Goal: Task Accomplishment & Management: Manage account settings

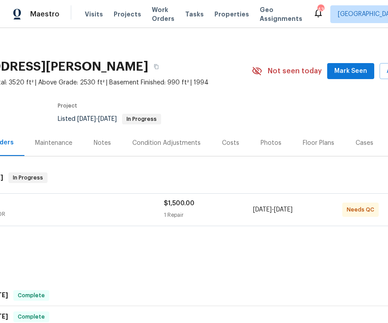
scroll to position [19, 9]
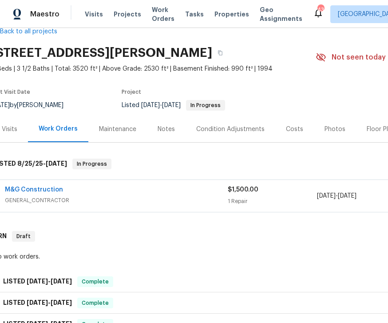
click at [135, 188] on div "M&G Construction" at bounding box center [116, 190] width 223 height 11
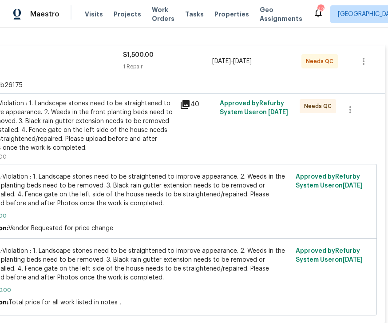
scroll to position [159, 114]
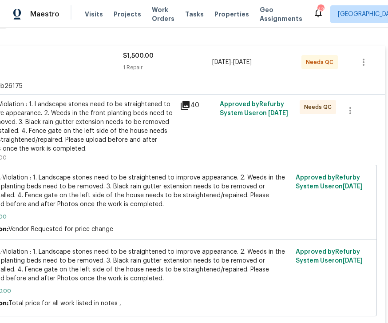
click at [144, 122] on div "#HOA-Violation : 1. Landscape stones need to be straightened to improve appeara…" at bounding box center [77, 126] width 195 height 53
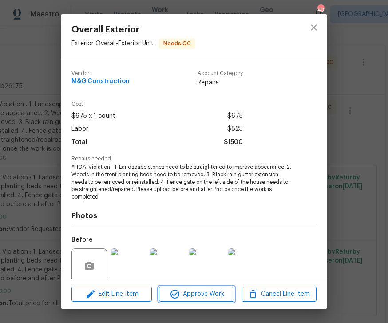
click at [197, 297] on span "Approve Work" at bounding box center [197, 294] width 70 height 11
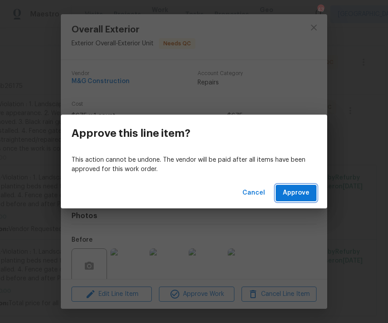
click at [300, 188] on span "Approve" at bounding box center [296, 192] width 27 height 11
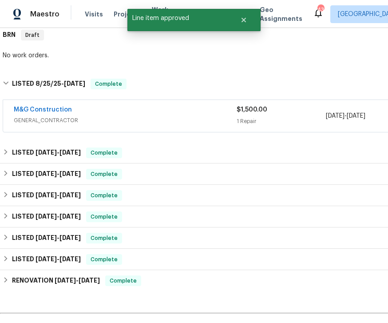
scroll to position [147, 0]
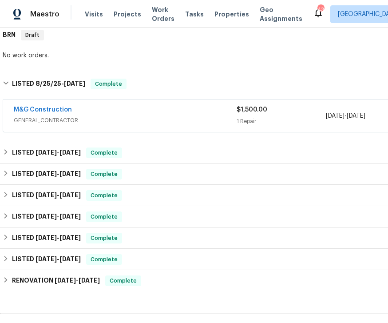
click at [151, 107] on div "M&G Construction" at bounding box center [125, 110] width 223 height 11
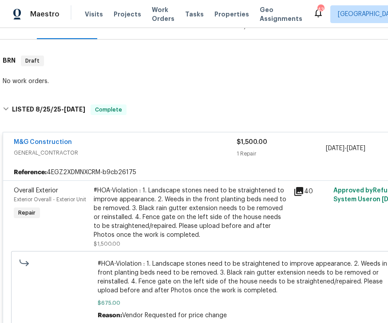
scroll to position [122, 0]
click at [52, 136] on div "M&G Construction GENERAL_CONTRACTOR $1,500.00 1 Repair [DATE] - [DATE] Complete" at bounding box center [251, 148] width 496 height 32
click at [41, 140] on link "M&G Construction" at bounding box center [43, 142] width 58 height 6
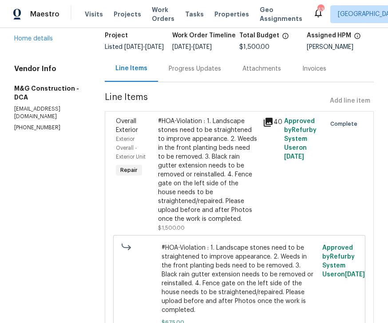
scroll to position [48, 0]
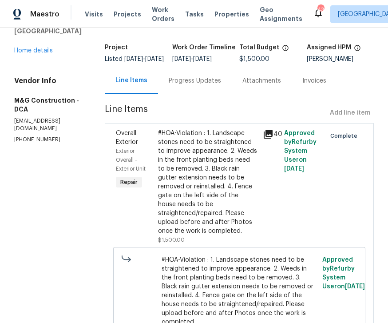
click at [271, 136] on icon at bounding box center [268, 134] width 9 height 9
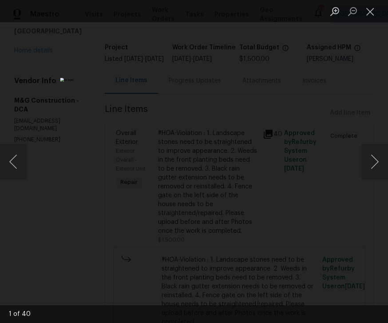
click at [377, 159] on button "Next image" at bounding box center [375, 162] width 27 height 36
click at [372, 159] on button "Next image" at bounding box center [375, 162] width 27 height 36
click at [375, 158] on button "Next image" at bounding box center [375, 162] width 27 height 36
click at [374, 160] on button "Next image" at bounding box center [375, 162] width 27 height 36
click at [373, 160] on button "Next image" at bounding box center [375, 162] width 27 height 36
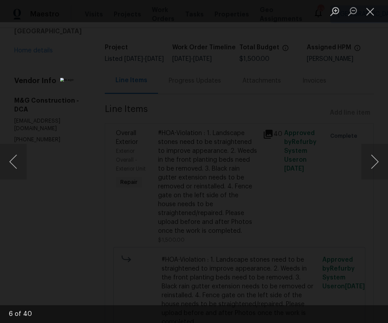
click at [375, 156] on button "Next image" at bounding box center [375, 162] width 27 height 36
click at [12, 162] on button "Previous image" at bounding box center [13, 162] width 27 height 36
click at [12, 161] on button "Previous image" at bounding box center [13, 162] width 27 height 36
click at [374, 7] on button "Close lightbox" at bounding box center [371, 12] width 18 height 16
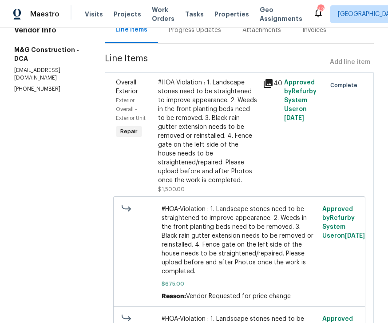
scroll to position [97, 0]
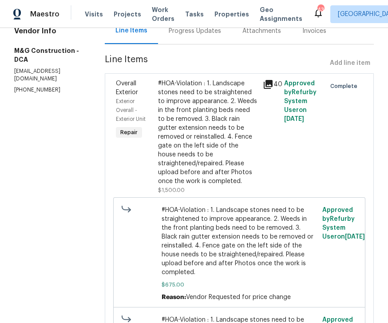
click at [270, 89] on icon at bounding box center [268, 84] width 9 height 9
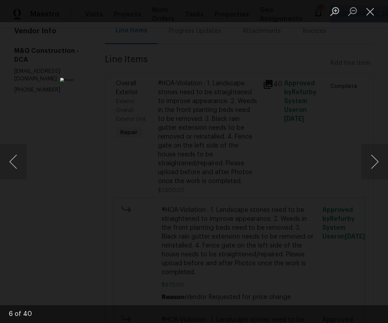
click at [377, 161] on button "Next image" at bounding box center [375, 162] width 27 height 36
click at [378, 163] on button "Next image" at bounding box center [375, 162] width 27 height 36
click at [381, 160] on button "Next image" at bounding box center [375, 162] width 27 height 36
click at [383, 160] on button "Next image" at bounding box center [375, 162] width 27 height 36
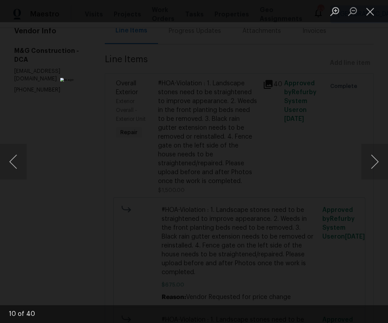
click at [383, 159] on button "Next image" at bounding box center [375, 162] width 27 height 36
click at [378, 163] on button "Next image" at bounding box center [375, 162] width 27 height 36
click at [374, 162] on button "Next image" at bounding box center [375, 162] width 27 height 36
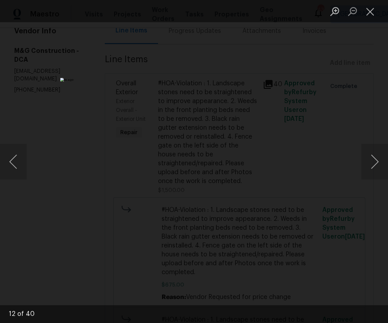
click at [378, 159] on button "Next image" at bounding box center [375, 162] width 27 height 36
click at [377, 161] on button "Next image" at bounding box center [375, 162] width 27 height 36
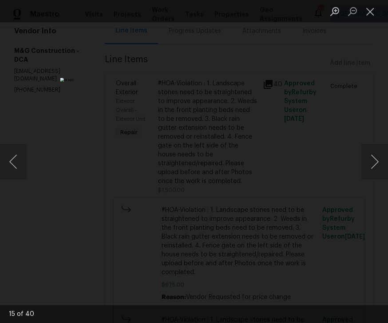
click at [23, 152] on button "Previous image" at bounding box center [13, 162] width 27 height 36
click at [22, 151] on button "Previous image" at bounding box center [13, 162] width 27 height 36
click at [22, 158] on button "Previous image" at bounding box center [13, 162] width 27 height 36
click at [22, 162] on button "Previous image" at bounding box center [13, 162] width 27 height 36
click at [18, 158] on button "Previous image" at bounding box center [13, 162] width 27 height 36
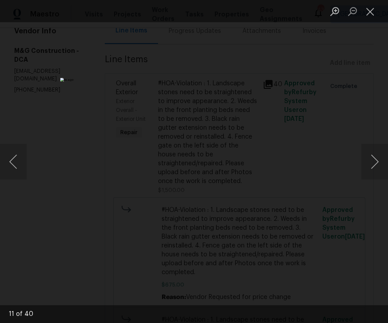
click at [374, 156] on button "Next image" at bounding box center [375, 162] width 27 height 36
click at [378, 158] on button "Next image" at bounding box center [375, 162] width 27 height 36
click at [378, 160] on button "Next image" at bounding box center [375, 162] width 27 height 36
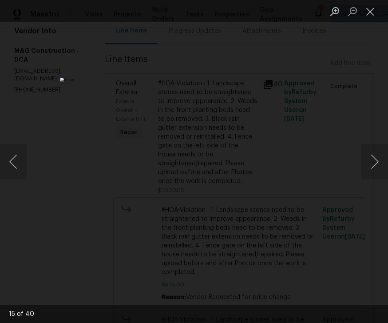
click at [382, 160] on button "Next image" at bounding box center [375, 162] width 27 height 36
click at [13, 159] on button "Previous image" at bounding box center [13, 162] width 27 height 36
click at [207, 212] on img "Lightbox" at bounding box center [160, 161] width 201 height 167
click at [231, 207] on img "Lightbox" at bounding box center [160, 161] width 201 height 167
click at [18, 155] on button "Previous image" at bounding box center [13, 162] width 27 height 36
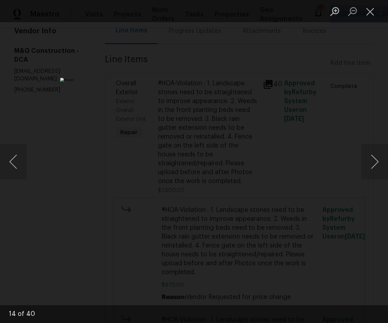
click at [378, 166] on button "Next image" at bounding box center [375, 162] width 27 height 36
click at [372, 160] on button "Next image" at bounding box center [375, 162] width 27 height 36
click at [376, 161] on button "Next image" at bounding box center [375, 162] width 27 height 36
click at [374, 161] on button "Next image" at bounding box center [375, 162] width 27 height 36
click at [378, 158] on button "Next image" at bounding box center [375, 162] width 27 height 36
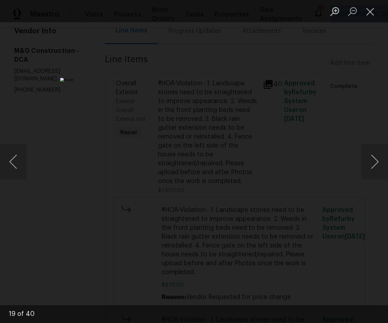
click at [378, 155] on button "Next image" at bounding box center [375, 162] width 27 height 36
click at [378, 159] on button "Next image" at bounding box center [375, 162] width 27 height 36
click at [378, 160] on button "Next image" at bounding box center [375, 162] width 27 height 36
click at [377, 160] on button "Next image" at bounding box center [375, 162] width 27 height 36
click at [374, 164] on button "Next image" at bounding box center [375, 162] width 27 height 36
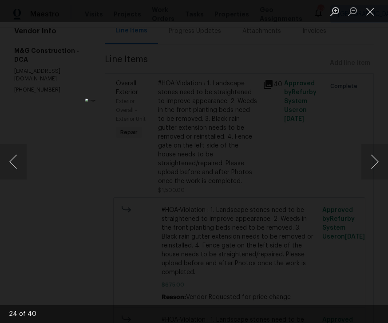
click at [375, 163] on button "Next image" at bounding box center [375, 162] width 27 height 36
click at [374, 166] on button "Next image" at bounding box center [375, 162] width 27 height 36
click at [378, 156] on button "Next image" at bounding box center [375, 162] width 27 height 36
click at [378, 157] on button "Next image" at bounding box center [375, 162] width 27 height 36
click at [379, 158] on button "Next image" at bounding box center [375, 162] width 27 height 36
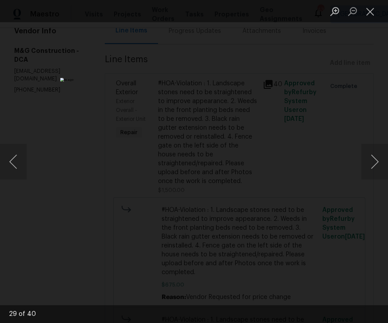
click at [380, 158] on button "Next image" at bounding box center [375, 162] width 27 height 36
click at [379, 158] on button "Next image" at bounding box center [375, 162] width 27 height 36
click at [378, 156] on button "Next image" at bounding box center [375, 162] width 27 height 36
click at [378, 155] on button "Next image" at bounding box center [375, 162] width 27 height 36
click at [377, 158] on button "Next image" at bounding box center [375, 162] width 27 height 36
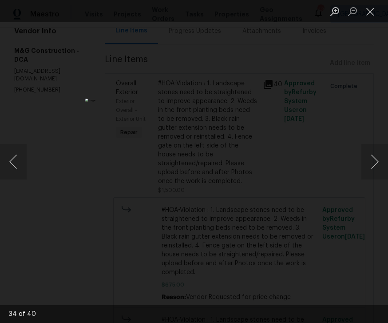
click at [376, 159] on button "Next image" at bounding box center [375, 162] width 27 height 36
click at [375, 159] on button "Next image" at bounding box center [375, 162] width 27 height 36
click at [379, 156] on button "Next image" at bounding box center [375, 162] width 27 height 36
click at [378, 156] on button "Next image" at bounding box center [375, 162] width 27 height 36
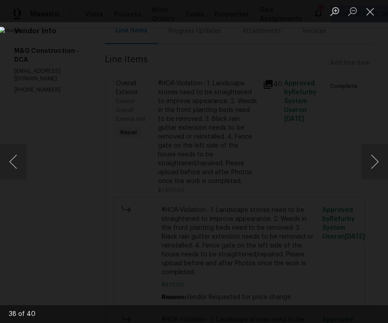
click at [378, 156] on button "Next image" at bounding box center [375, 162] width 27 height 36
click at [383, 152] on button "Next image" at bounding box center [375, 162] width 27 height 36
click at [373, 14] on button "Close lightbox" at bounding box center [371, 12] width 18 height 16
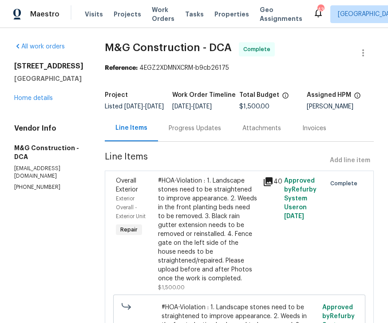
scroll to position [0, 0]
click at [276, 169] on span "Line Items" at bounding box center [216, 160] width 222 height 16
click at [274, 183] on icon at bounding box center [268, 181] width 11 height 11
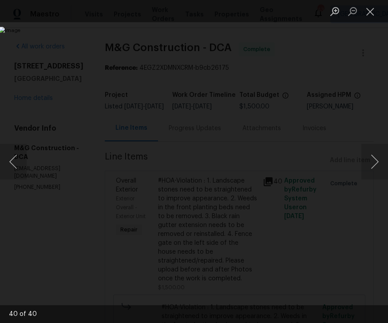
click at [378, 158] on button "Next image" at bounding box center [375, 162] width 27 height 36
click at [378, 160] on button "Next image" at bounding box center [375, 162] width 27 height 36
click at [377, 163] on button "Next image" at bounding box center [375, 162] width 27 height 36
click at [375, 160] on button "Next image" at bounding box center [375, 162] width 27 height 36
click at [376, 158] on button "Next image" at bounding box center [375, 162] width 27 height 36
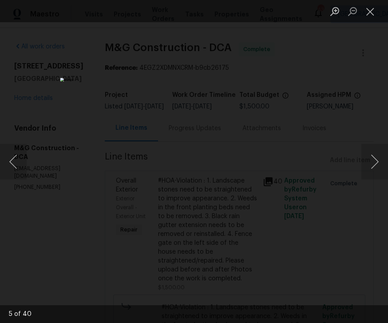
click at [370, 165] on button "Next image" at bounding box center [375, 162] width 27 height 36
click at [377, 157] on button "Next image" at bounding box center [375, 162] width 27 height 36
click at [382, 156] on button "Next image" at bounding box center [375, 162] width 27 height 36
click at [378, 156] on button "Next image" at bounding box center [375, 162] width 27 height 36
click at [383, 156] on button "Next image" at bounding box center [375, 162] width 27 height 36
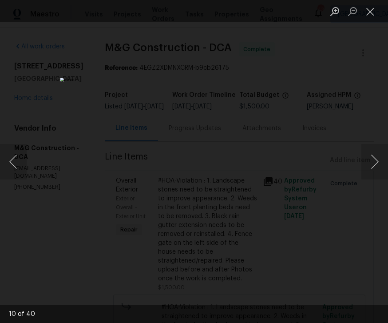
click at [382, 154] on button "Next image" at bounding box center [375, 162] width 27 height 36
click at [378, 158] on button "Next image" at bounding box center [375, 162] width 27 height 36
click at [377, 157] on button "Next image" at bounding box center [375, 162] width 27 height 36
click at [374, 158] on button "Next image" at bounding box center [375, 162] width 27 height 36
click at [18, 155] on button "Previous image" at bounding box center [13, 162] width 27 height 36
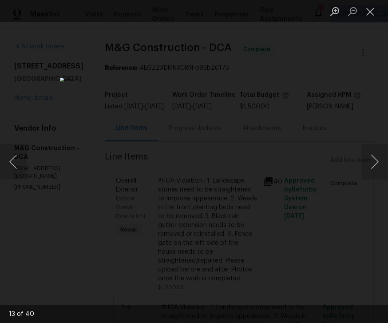
click at [378, 161] on button "Next image" at bounding box center [375, 162] width 27 height 36
click at [384, 158] on button "Next image" at bounding box center [375, 162] width 27 height 36
click at [382, 158] on button "Next image" at bounding box center [375, 162] width 27 height 36
click at [383, 156] on button "Next image" at bounding box center [375, 162] width 27 height 36
click at [378, 158] on button "Next image" at bounding box center [375, 162] width 27 height 36
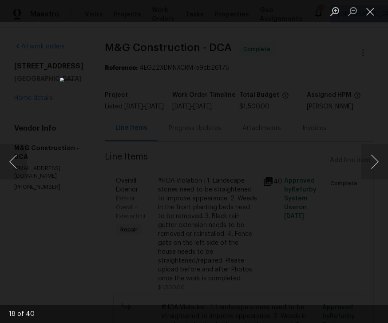
click at [377, 158] on button "Next image" at bounding box center [375, 162] width 27 height 36
click at [377, 155] on button "Next image" at bounding box center [375, 162] width 27 height 36
click at [12, 157] on button "Previous image" at bounding box center [13, 162] width 27 height 36
click at [15, 162] on button "Previous image" at bounding box center [13, 162] width 27 height 36
click at [373, 164] on button "Next image" at bounding box center [375, 162] width 27 height 36
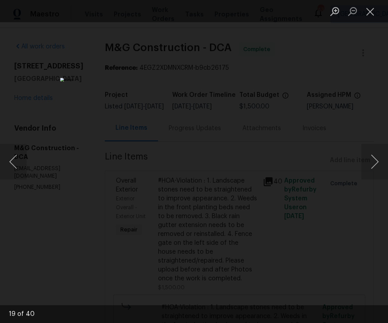
click at [373, 164] on button "Next image" at bounding box center [375, 162] width 27 height 36
click at [374, 163] on button "Next image" at bounding box center [375, 162] width 27 height 36
click at [384, 158] on button "Next image" at bounding box center [375, 162] width 27 height 36
click at [378, 160] on button "Next image" at bounding box center [375, 162] width 27 height 36
click at [375, 163] on button "Next image" at bounding box center [375, 162] width 27 height 36
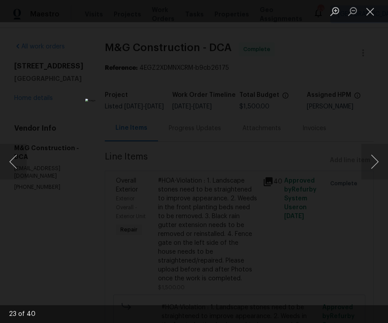
click at [377, 160] on button "Next image" at bounding box center [375, 162] width 27 height 36
click at [382, 158] on button "Next image" at bounding box center [375, 162] width 27 height 36
click at [384, 154] on button "Next image" at bounding box center [375, 162] width 27 height 36
click at [382, 158] on button "Next image" at bounding box center [375, 162] width 27 height 36
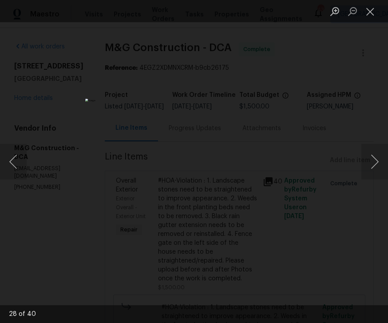
click at [378, 157] on button "Next image" at bounding box center [375, 162] width 27 height 36
click at [377, 158] on button "Next image" at bounding box center [375, 162] width 27 height 36
click at [380, 155] on button "Next image" at bounding box center [375, 162] width 27 height 36
click at [378, 156] on button "Next image" at bounding box center [375, 162] width 27 height 36
click at [382, 154] on button "Next image" at bounding box center [375, 162] width 27 height 36
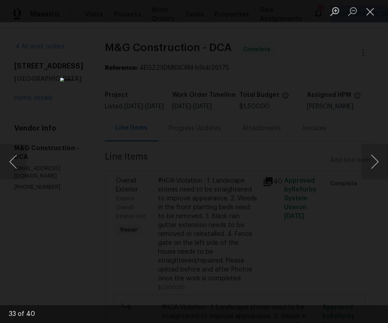
click at [375, 156] on button "Next image" at bounding box center [375, 162] width 27 height 36
click at [377, 155] on button "Next image" at bounding box center [375, 162] width 27 height 36
click at [375, 156] on button "Next image" at bounding box center [375, 162] width 27 height 36
click at [382, 155] on button "Next image" at bounding box center [375, 162] width 27 height 36
click at [18, 153] on button "Previous image" at bounding box center [13, 162] width 27 height 36
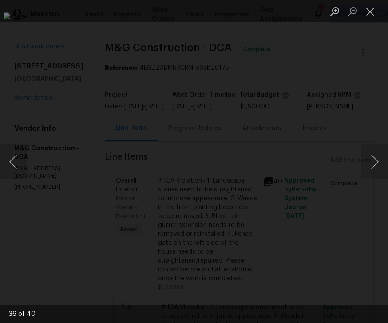
click at [384, 158] on button "Next image" at bounding box center [375, 162] width 27 height 36
click at [378, 158] on button "Next image" at bounding box center [375, 162] width 27 height 36
click at [382, 159] on button "Next image" at bounding box center [375, 162] width 27 height 36
click at [379, 155] on button "Next image" at bounding box center [375, 162] width 27 height 36
click at [381, 156] on button "Next image" at bounding box center [375, 162] width 27 height 36
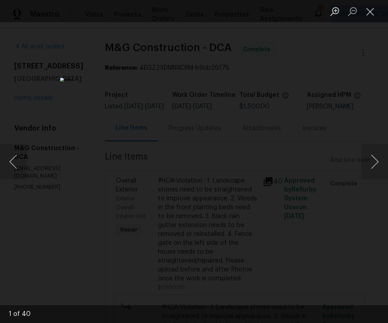
click at [378, 154] on button "Next image" at bounding box center [375, 162] width 27 height 36
click at [380, 160] on button "Next image" at bounding box center [375, 162] width 27 height 36
click at [376, 164] on button "Next image" at bounding box center [375, 162] width 27 height 36
click at [377, 159] on button "Next image" at bounding box center [375, 162] width 27 height 36
click at [376, 157] on button "Next image" at bounding box center [375, 162] width 27 height 36
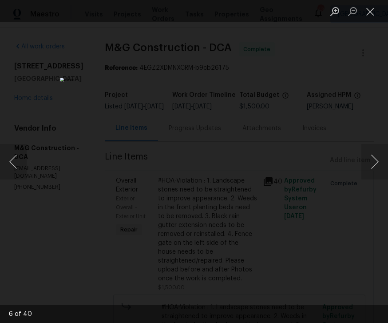
click at [384, 161] on button "Next image" at bounding box center [375, 162] width 27 height 36
click at [386, 159] on button "Next image" at bounding box center [375, 162] width 27 height 36
click at [386, 163] on button "Next image" at bounding box center [375, 162] width 27 height 36
click at [384, 163] on button "Next image" at bounding box center [375, 162] width 27 height 36
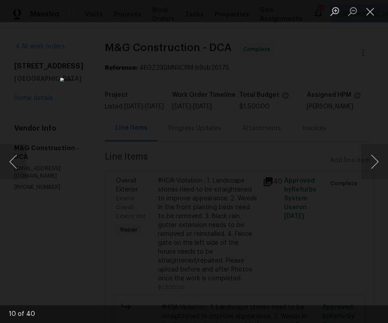
click at [384, 155] on button "Next image" at bounding box center [375, 162] width 27 height 36
click at [383, 161] on button "Next image" at bounding box center [375, 162] width 27 height 36
click at [384, 161] on button "Next image" at bounding box center [375, 162] width 27 height 36
click at [384, 163] on button "Next image" at bounding box center [375, 162] width 27 height 36
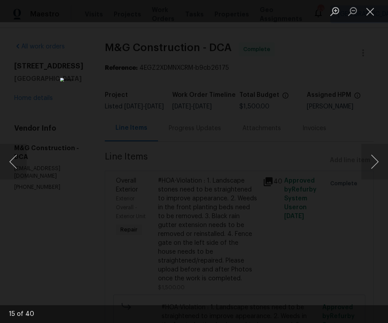
click at [383, 162] on button "Next image" at bounding box center [375, 162] width 27 height 36
click at [381, 159] on button "Next image" at bounding box center [375, 162] width 27 height 36
click at [380, 159] on button "Next image" at bounding box center [375, 162] width 27 height 36
click at [381, 163] on button "Next image" at bounding box center [375, 162] width 27 height 36
click at [377, 159] on button "Next image" at bounding box center [375, 162] width 27 height 36
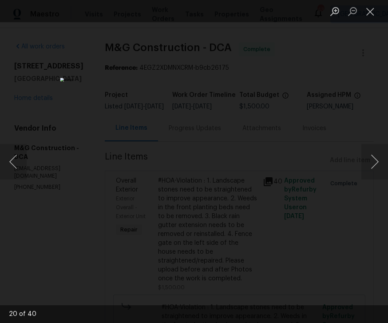
click at [377, 159] on button "Next image" at bounding box center [375, 162] width 27 height 36
click at [376, 157] on button "Next image" at bounding box center [375, 162] width 27 height 36
click at [378, 159] on button "Next image" at bounding box center [375, 162] width 27 height 36
click at [378, 158] on button "Next image" at bounding box center [375, 162] width 27 height 36
click at [377, 158] on button "Next image" at bounding box center [375, 162] width 27 height 36
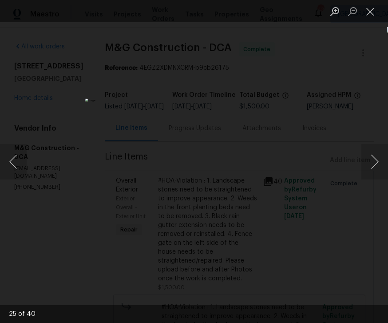
click at [377, 156] on button "Next image" at bounding box center [375, 162] width 27 height 36
click at [376, 158] on button "Next image" at bounding box center [375, 162] width 27 height 36
click at [377, 158] on button "Next image" at bounding box center [375, 162] width 27 height 36
click at [377, 159] on button "Next image" at bounding box center [375, 162] width 27 height 36
click at [376, 159] on button "Next image" at bounding box center [375, 162] width 27 height 36
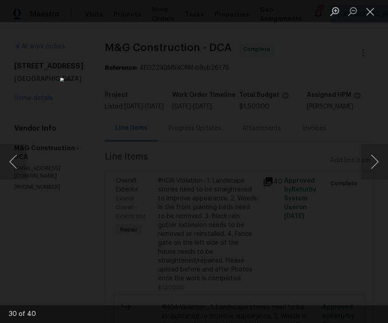
click at [378, 159] on button "Next image" at bounding box center [375, 162] width 27 height 36
click at [378, 158] on button "Next image" at bounding box center [375, 162] width 27 height 36
click at [376, 159] on button "Next image" at bounding box center [375, 162] width 27 height 36
click at [378, 162] on button "Next image" at bounding box center [375, 162] width 27 height 36
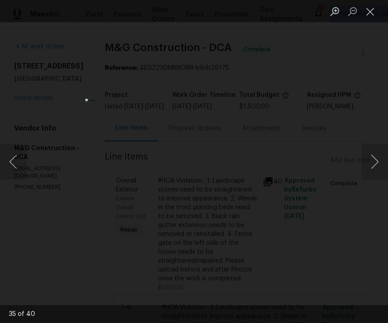
click at [378, 162] on button "Next image" at bounding box center [375, 162] width 27 height 36
click at [373, 154] on button "Next image" at bounding box center [375, 162] width 27 height 36
click at [376, 150] on button "Next image" at bounding box center [375, 162] width 27 height 36
click at [379, 154] on button "Next image" at bounding box center [375, 162] width 27 height 36
